Goal: Transaction & Acquisition: Purchase product/service

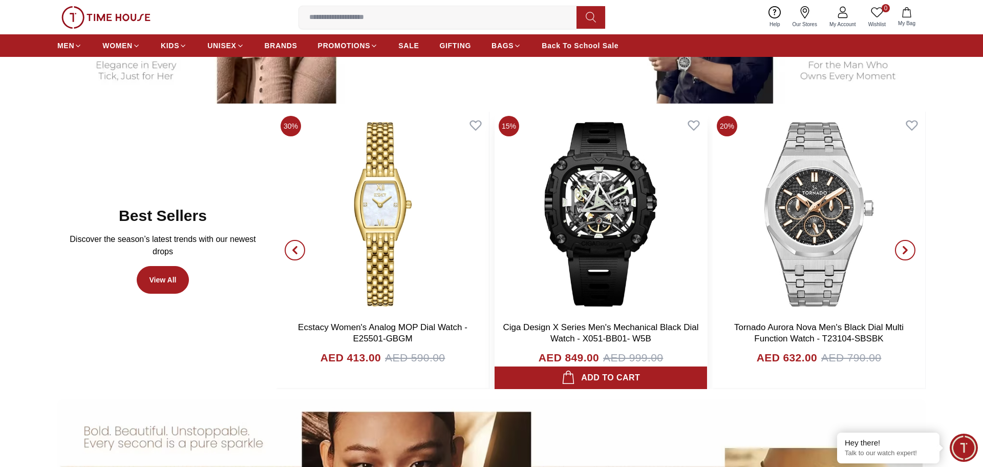
scroll to position [652, 0]
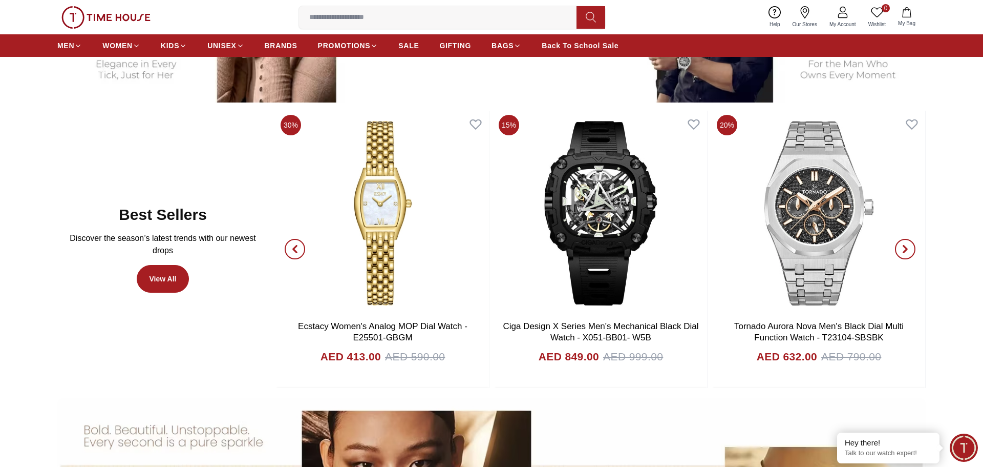
click at [909, 247] on icon "button" at bounding box center [905, 249] width 8 height 8
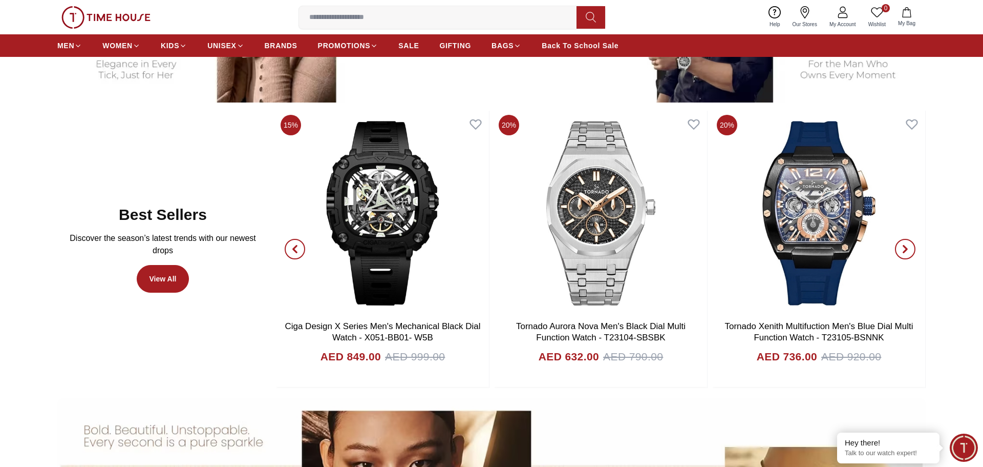
click at [909, 247] on icon "button" at bounding box center [905, 249] width 8 height 8
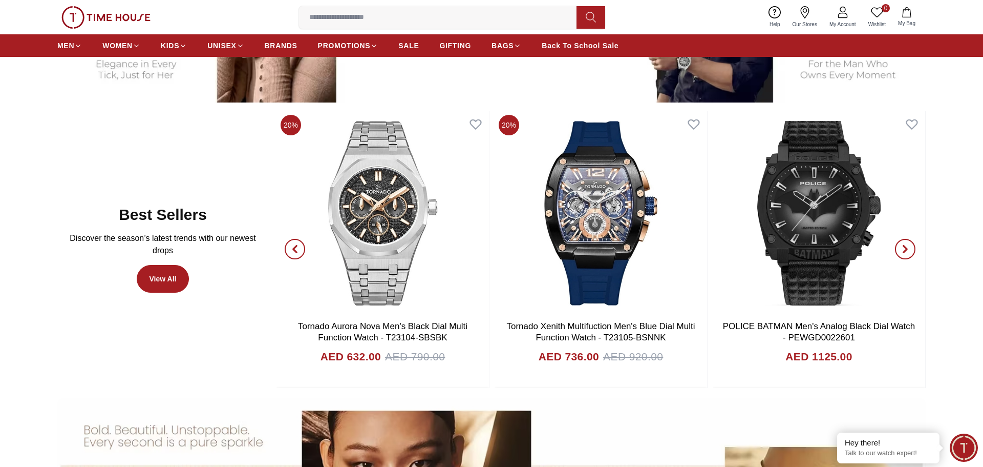
click at [909, 247] on icon "button" at bounding box center [905, 249] width 8 height 8
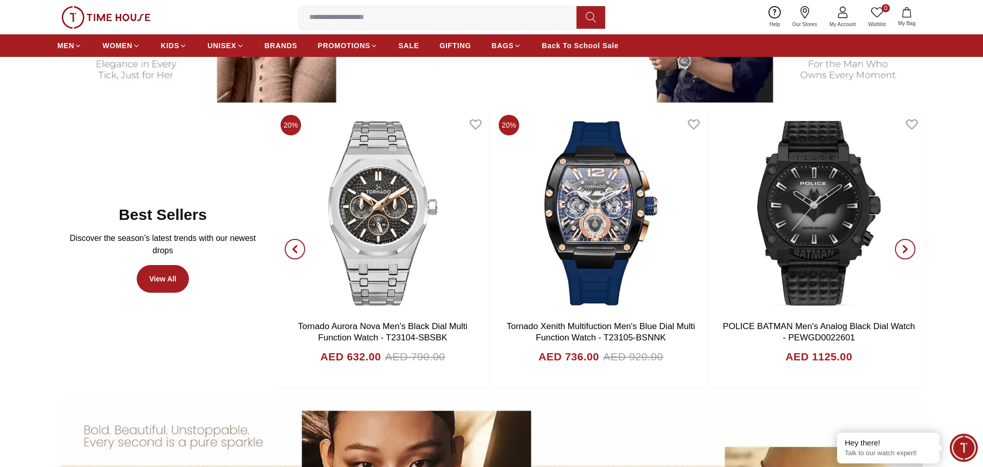
click at [909, 247] on icon "button" at bounding box center [905, 249] width 8 height 8
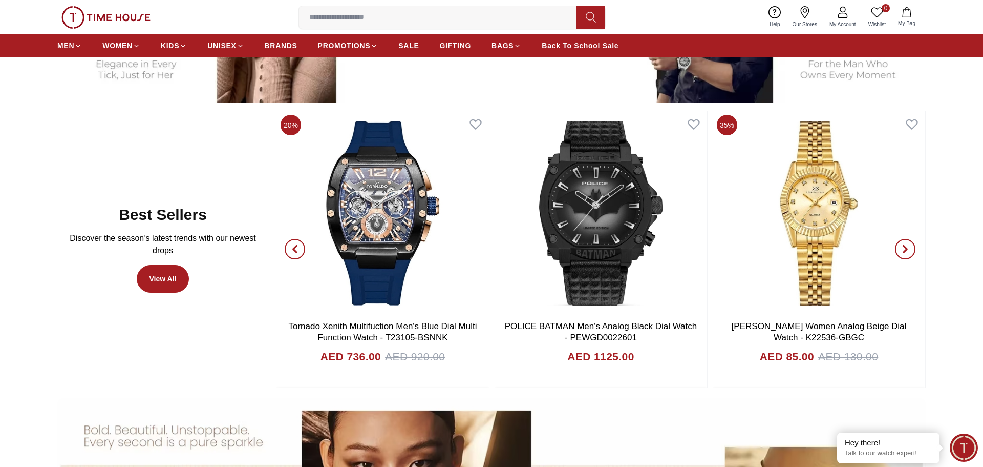
click at [909, 247] on icon "button" at bounding box center [905, 249] width 8 height 8
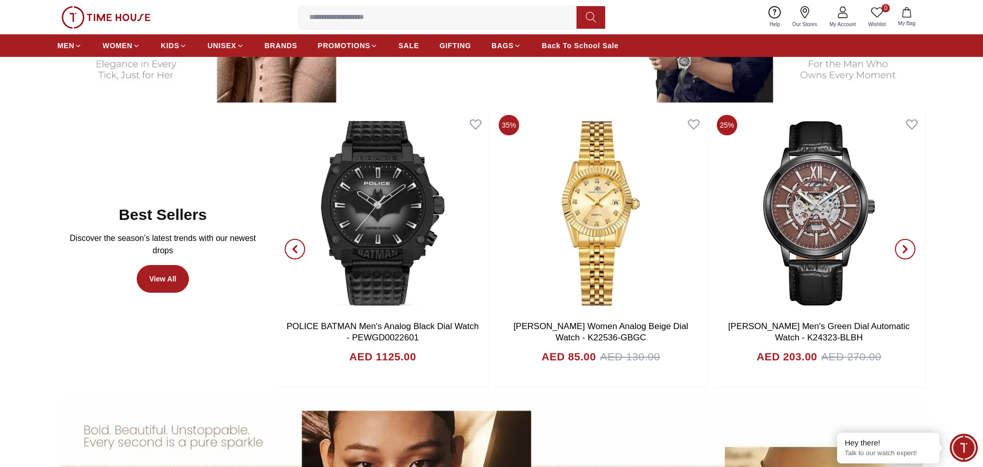
click at [909, 247] on icon "button" at bounding box center [905, 249] width 8 height 8
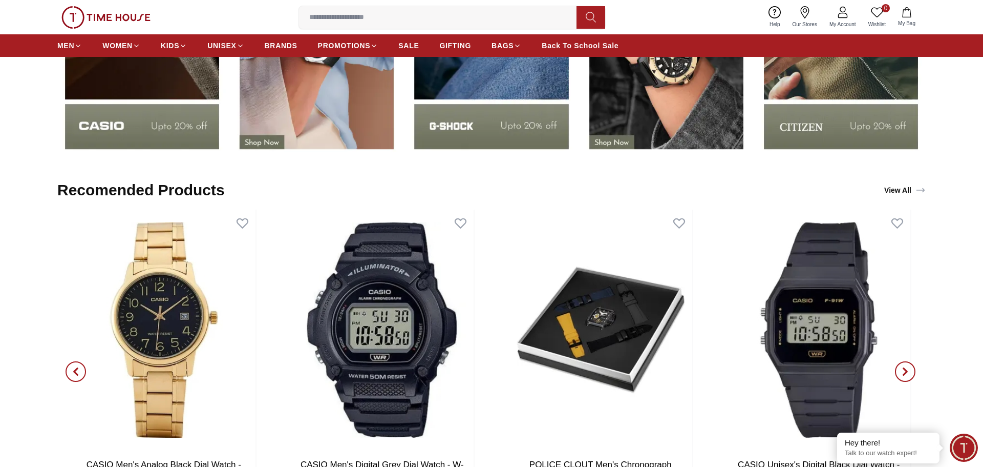
scroll to position [1902, 0]
